Goal: Information Seeking & Learning: Check status

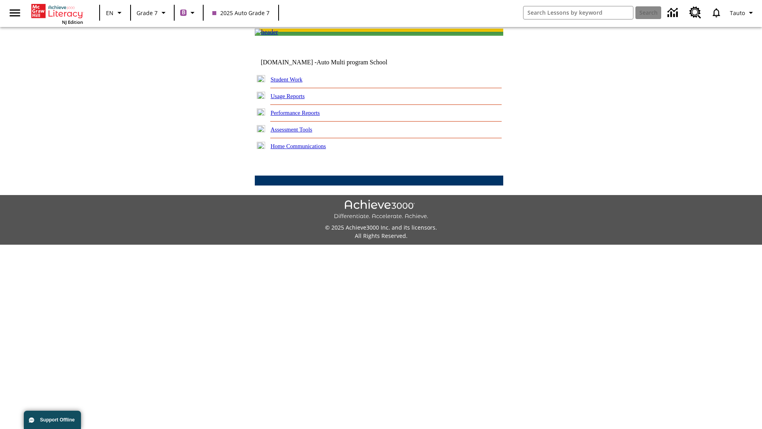
click at [304, 116] on link "Performance Reports" at bounding box center [295, 113] width 49 height 6
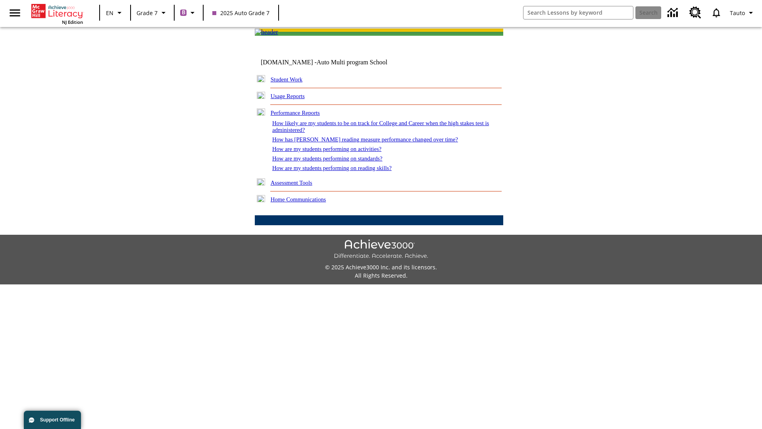
click at [340, 171] on link "How are my students performing on reading skills?" at bounding box center [331, 168] width 119 height 6
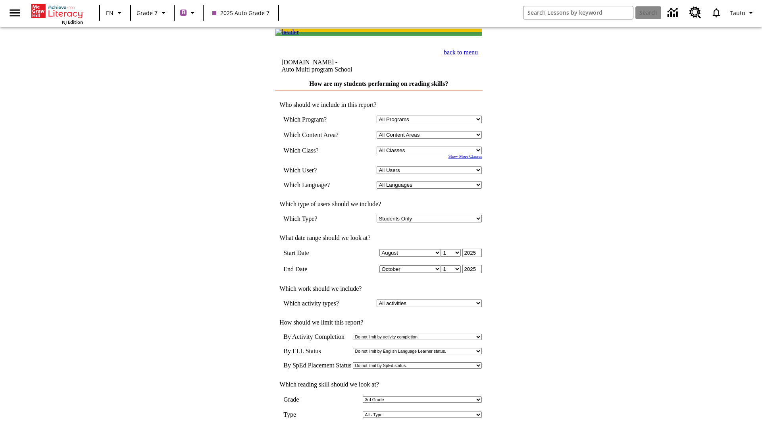
select select "3"
click at [379, 428] on input "View Report" at bounding box center [379, 436] width 38 height 9
select select "2348140"
